Goal: Task Accomplishment & Management: Use online tool/utility

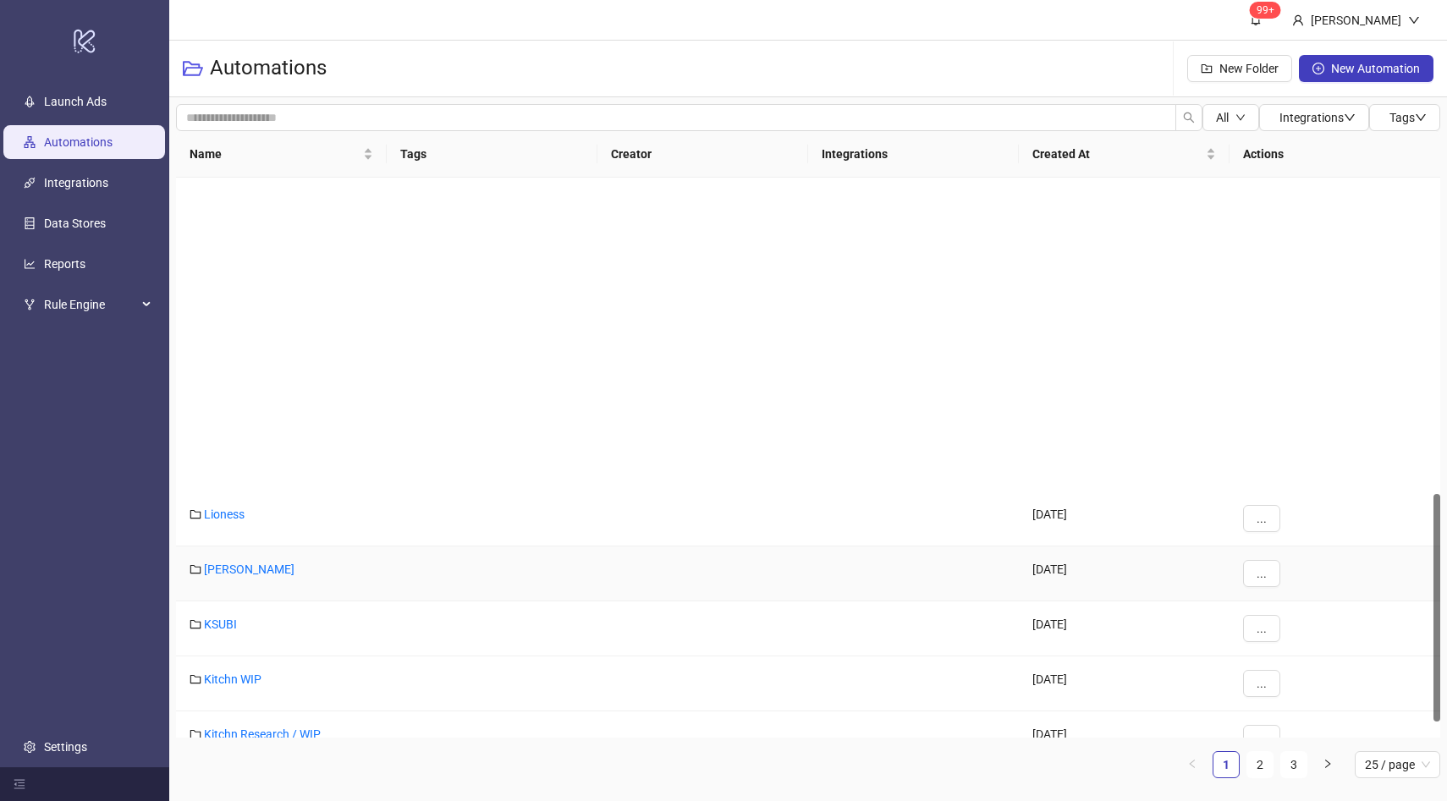
scroll to position [815, 0]
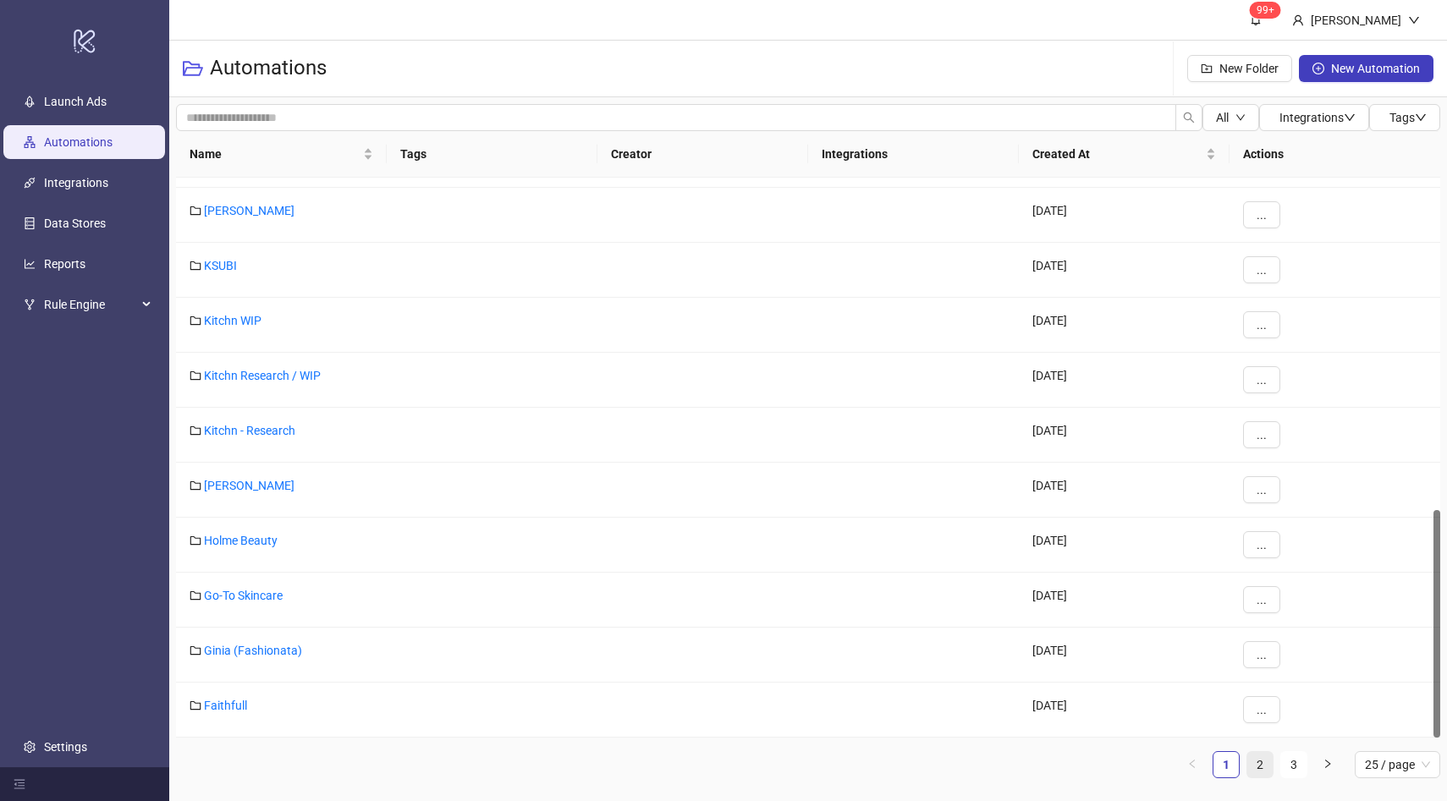
click at [1267, 768] on link "2" at bounding box center [1259, 764] width 25 height 25
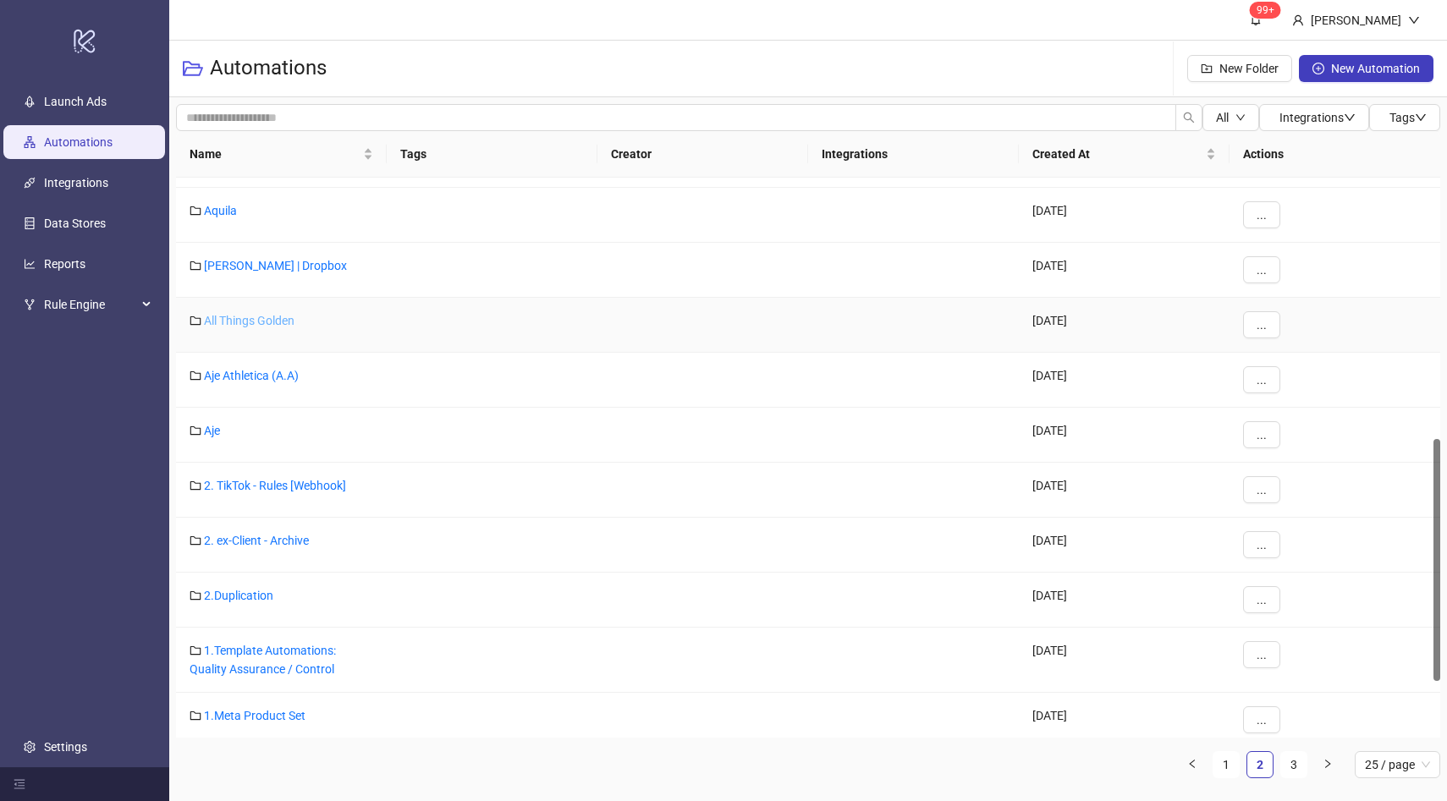
click at [273, 316] on link "All Things Golden" at bounding box center [249, 321] width 91 height 14
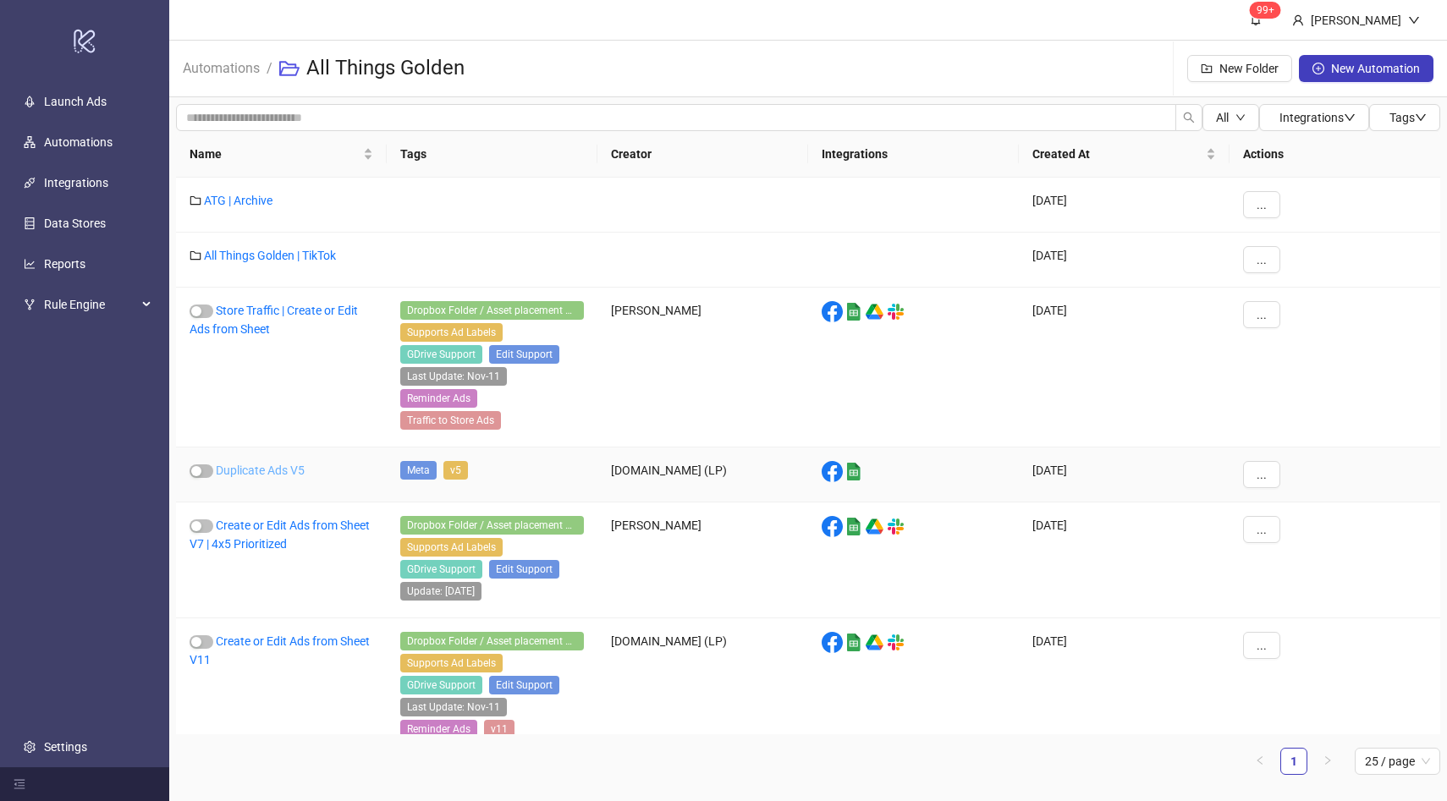
click at [296, 464] on link "Duplicate Ads V5" at bounding box center [260, 471] width 89 height 14
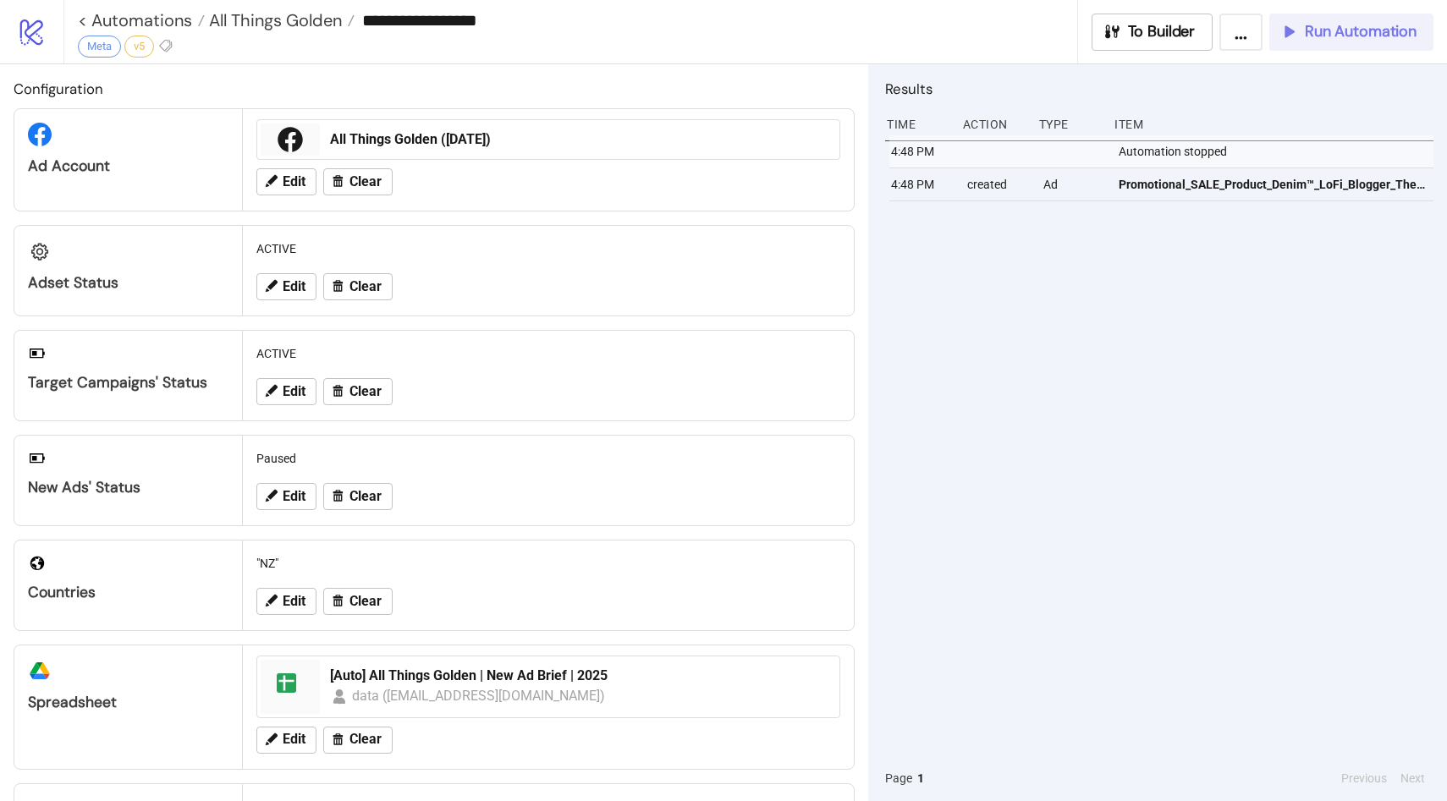
click at [1329, 40] on span "Run Automation" at bounding box center [1361, 31] width 112 height 19
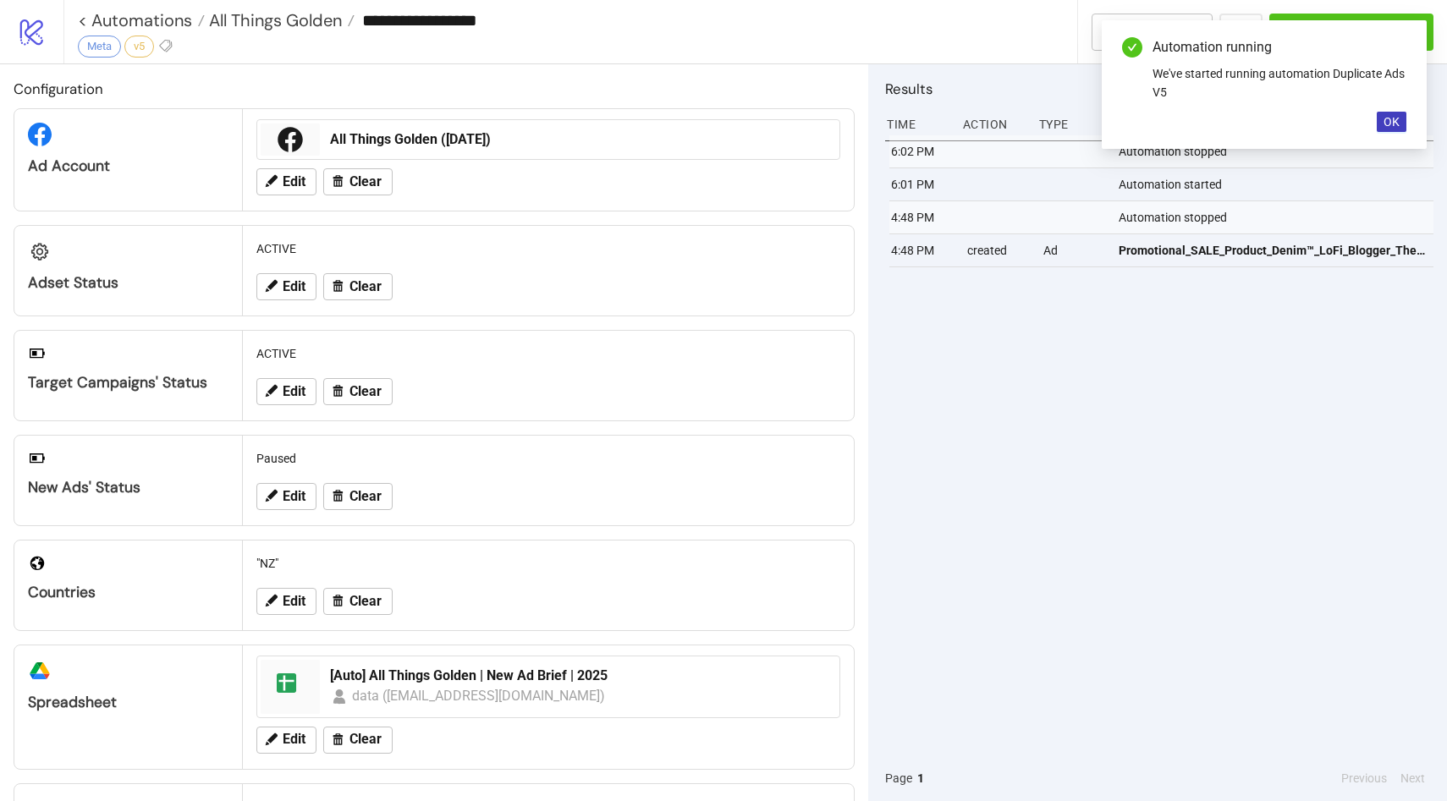
click at [1373, 130] on div "Automation running We've started running automation Duplicate Ads V5 OK" at bounding box center [1264, 84] width 325 height 129
click at [1378, 129] on button "OK" at bounding box center [1392, 122] width 30 height 20
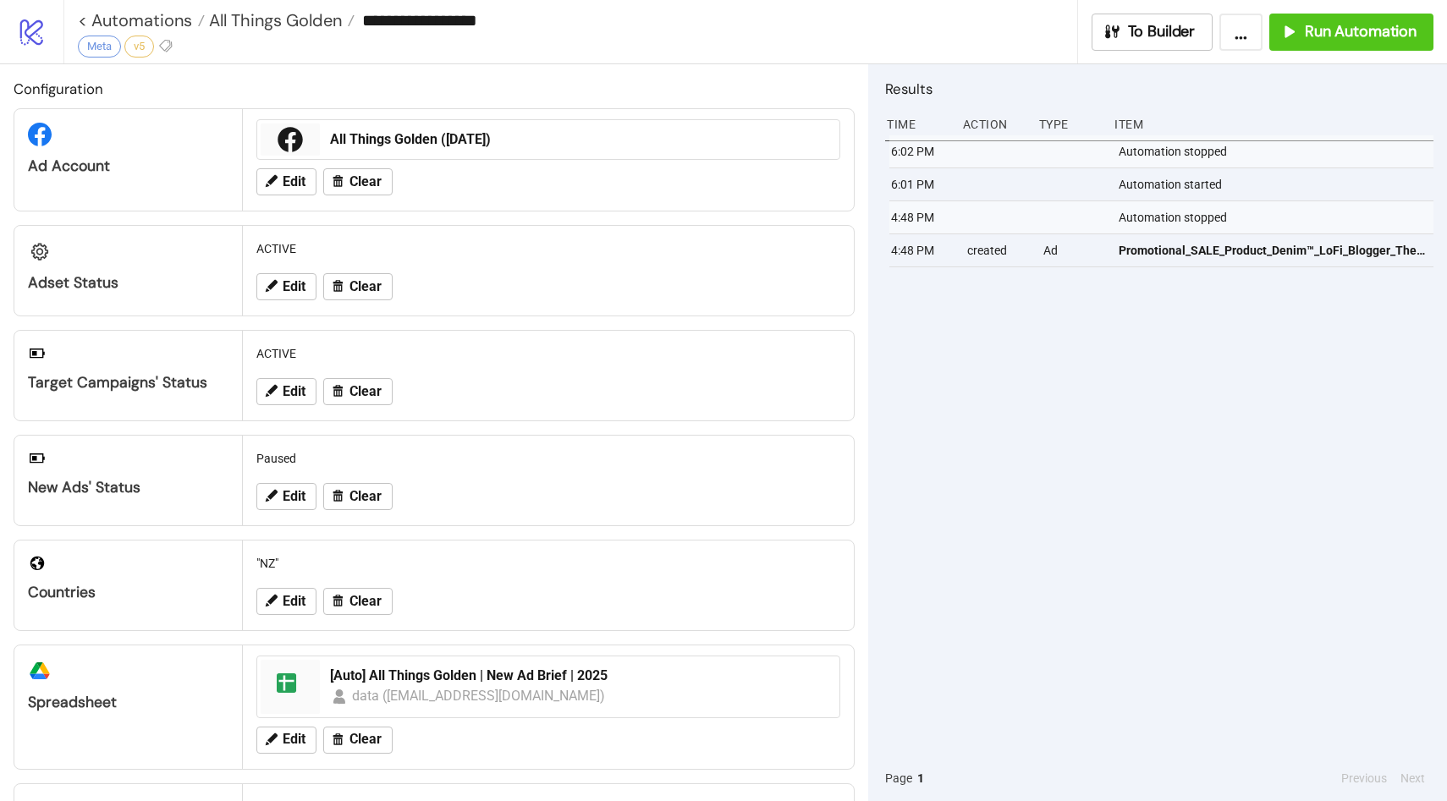
click at [1223, 114] on div "Item" at bounding box center [1273, 124] width 321 height 32
click at [288, 602] on span "Edit" at bounding box center [294, 601] width 23 height 15
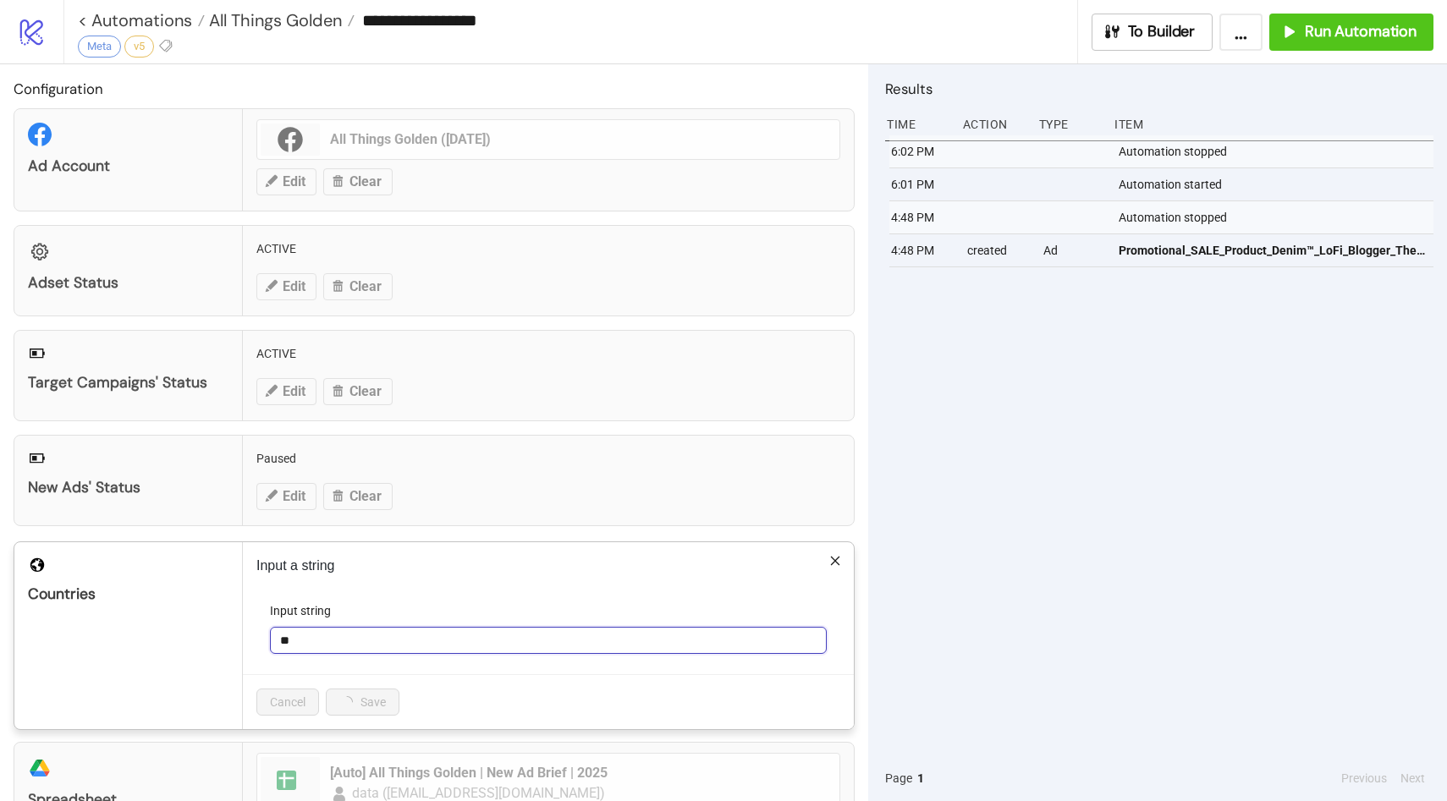
click at [311, 638] on input "**" at bounding box center [548, 640] width 557 height 27
type input "**"
click at [366, 694] on button "Save" at bounding box center [352, 702] width 52 height 27
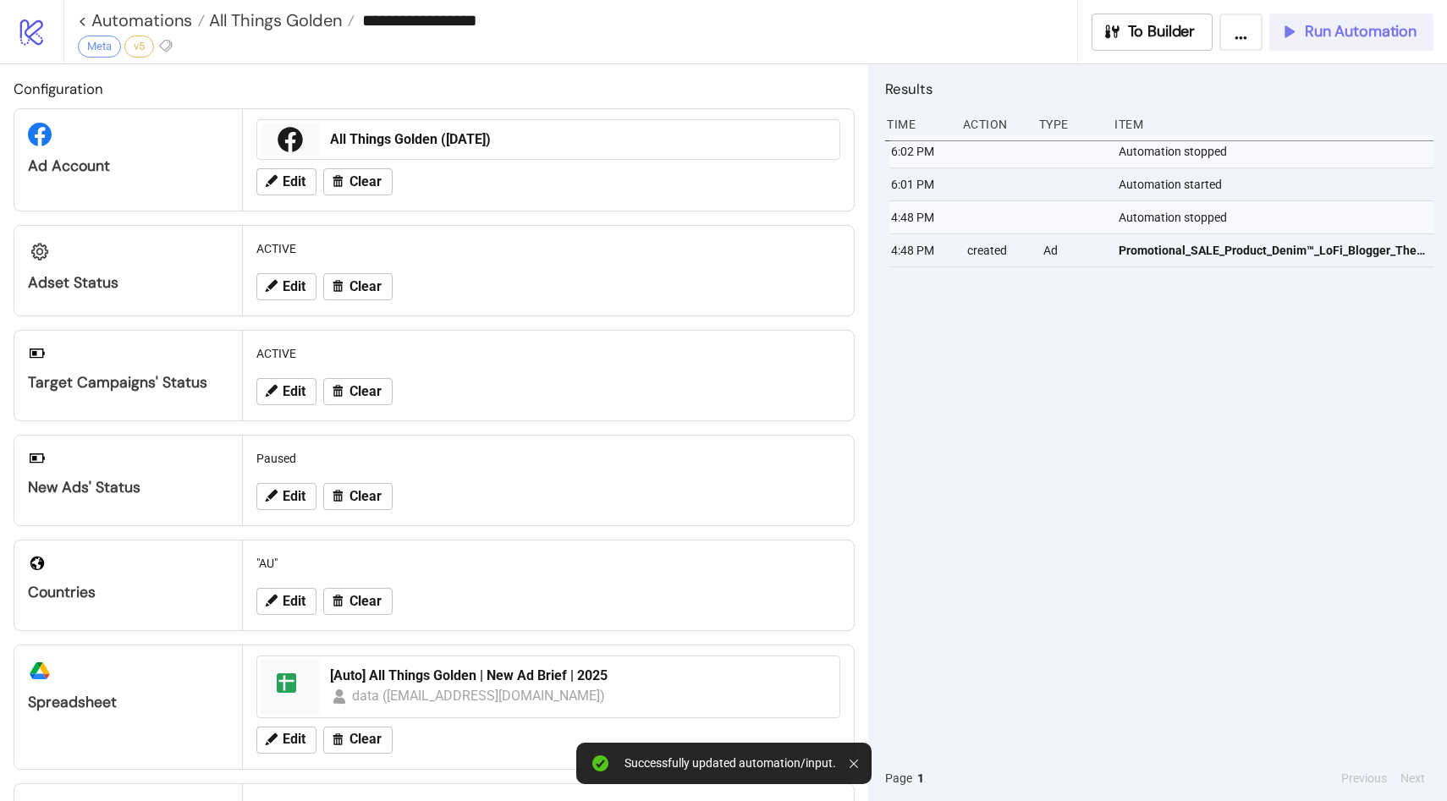
click at [1313, 32] on span "Run Automation" at bounding box center [1361, 31] width 112 height 19
